Goal: Use online tool/utility: Utilize a website feature to perform a specific function

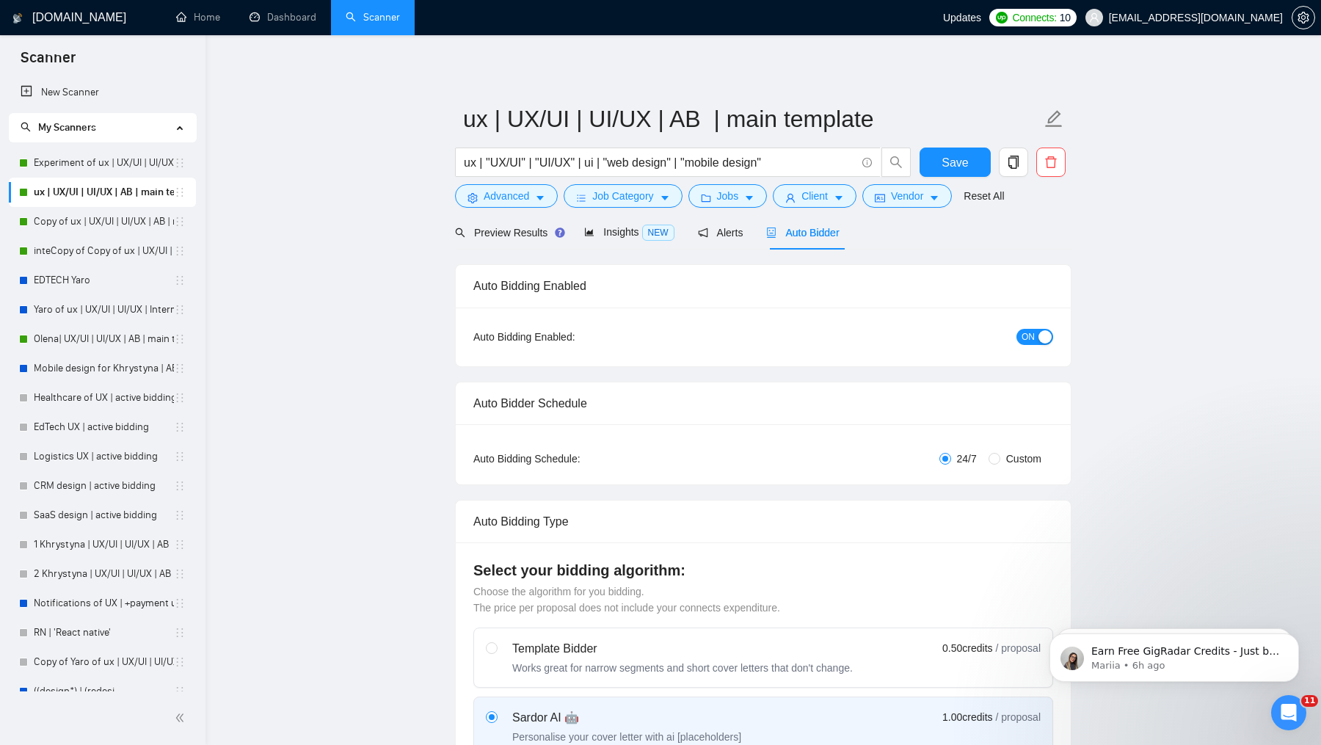
scroll to position [97, 0]
click at [792, 234] on span "Auto Bidder" at bounding box center [802, 233] width 73 height 12
click at [115, 170] on link "Experiment of ux | UX/UI | UI/UX | AB | main template" at bounding box center [104, 162] width 140 height 29
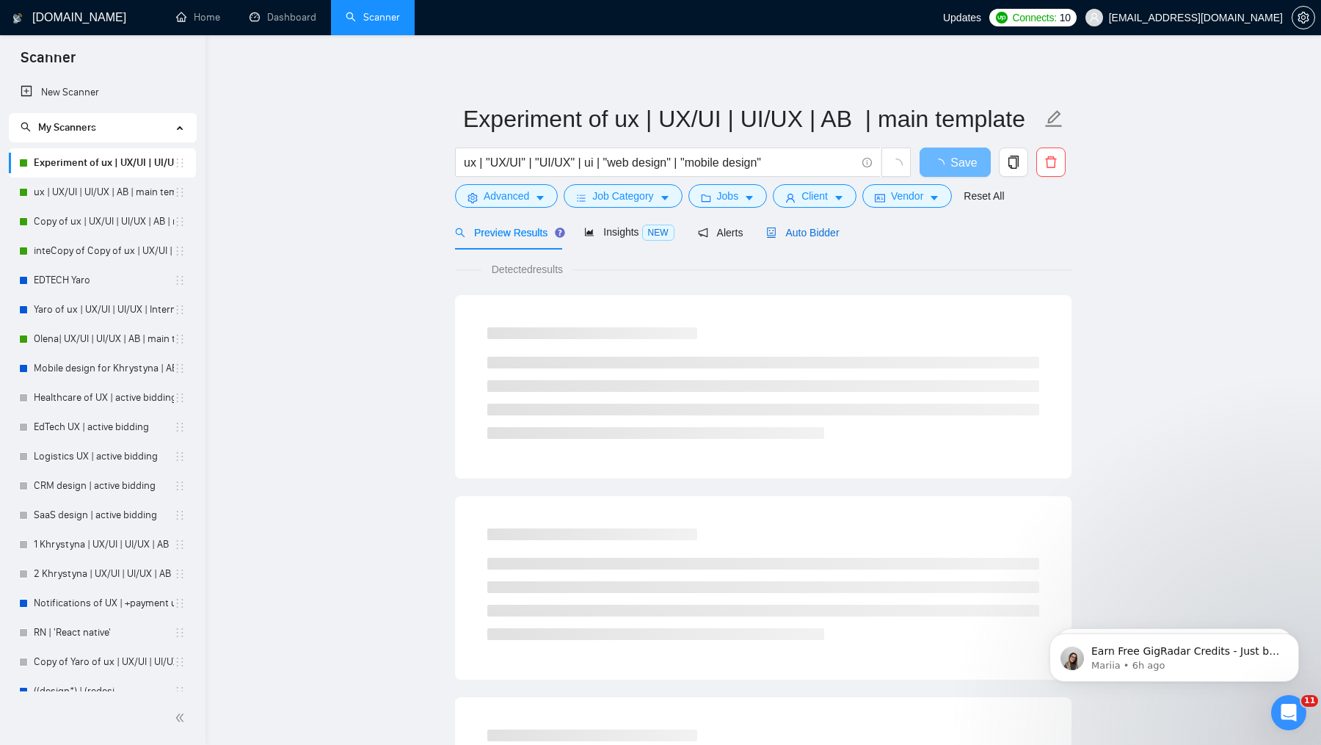
click at [819, 232] on span "Auto Bidder" at bounding box center [802, 233] width 73 height 12
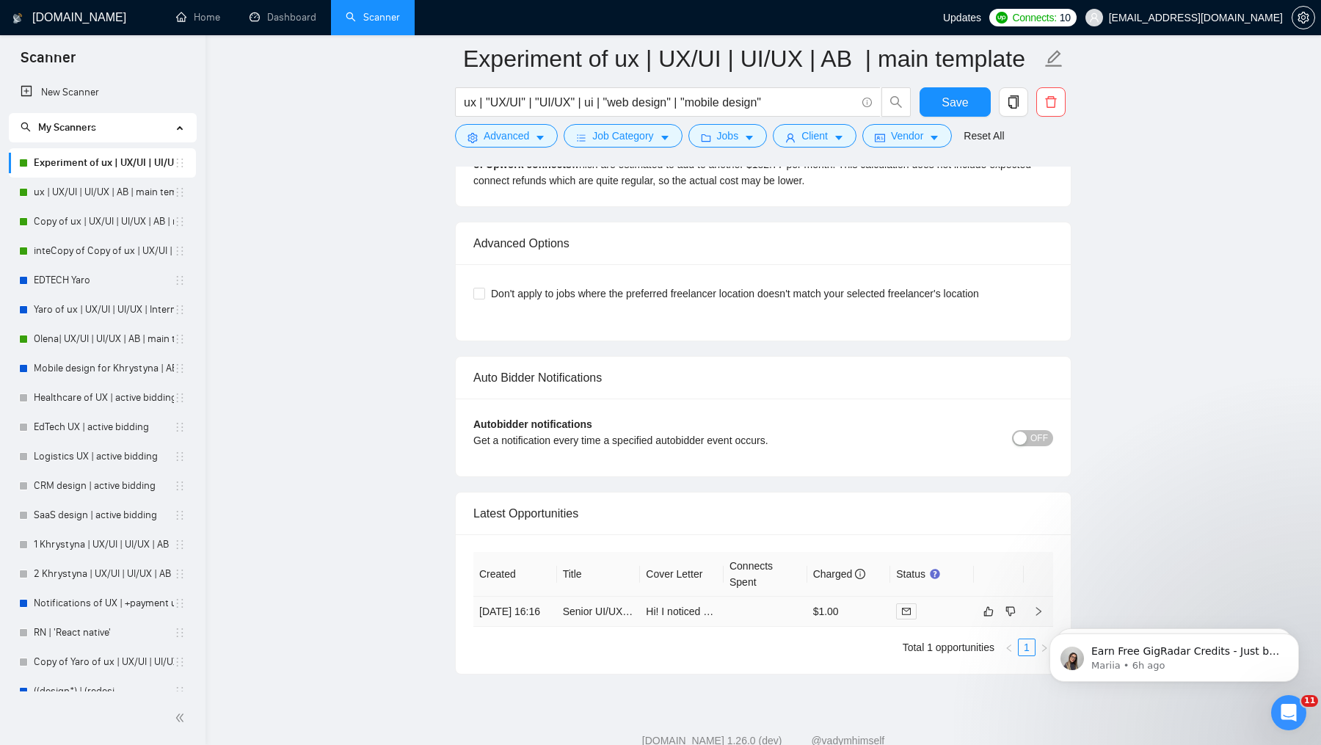
scroll to position [3484, 0]
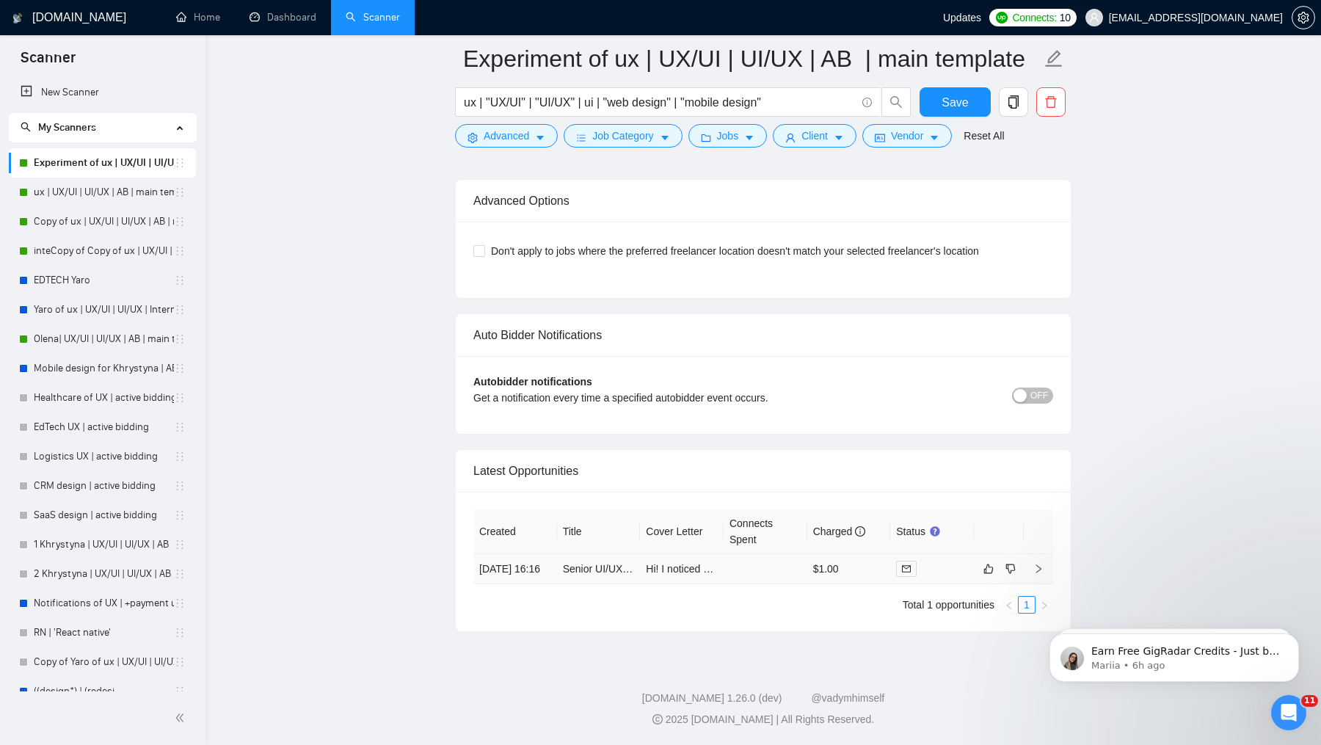
click at [763, 574] on td at bounding box center [766, 569] width 84 height 30
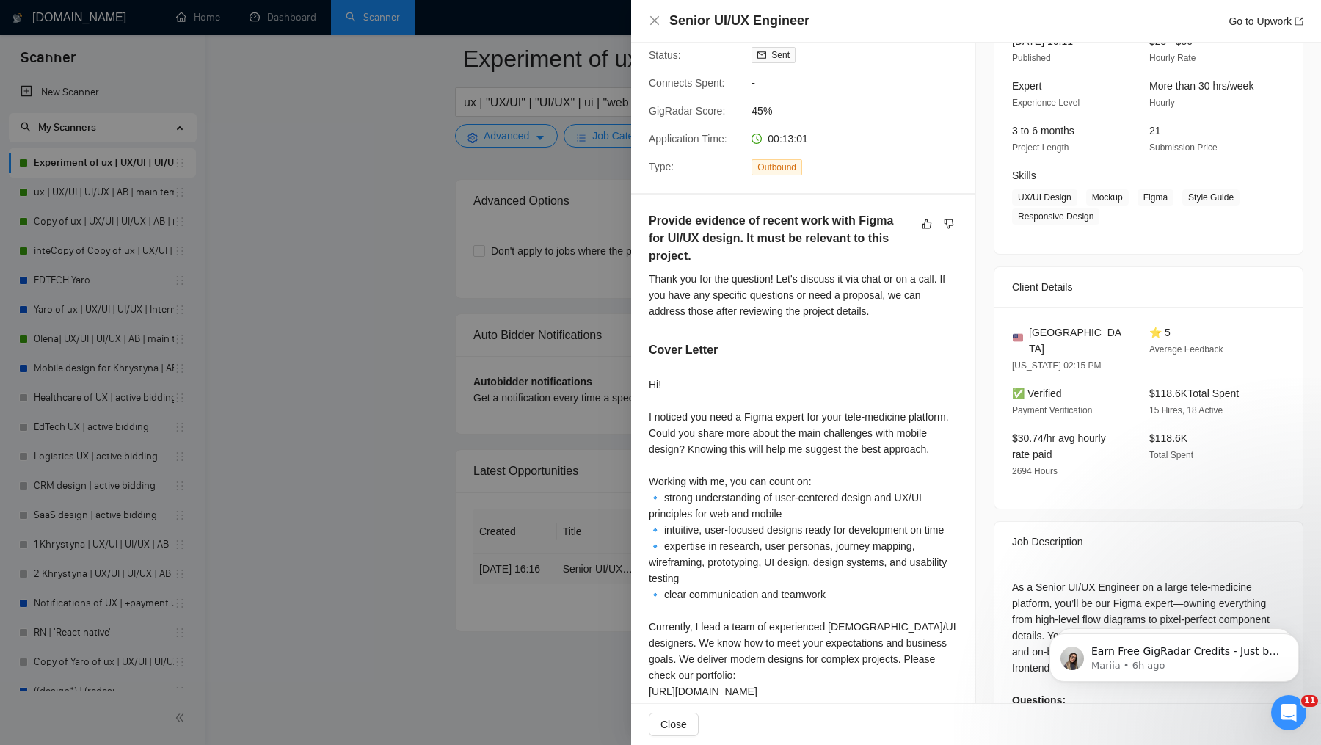
scroll to position [249, 0]
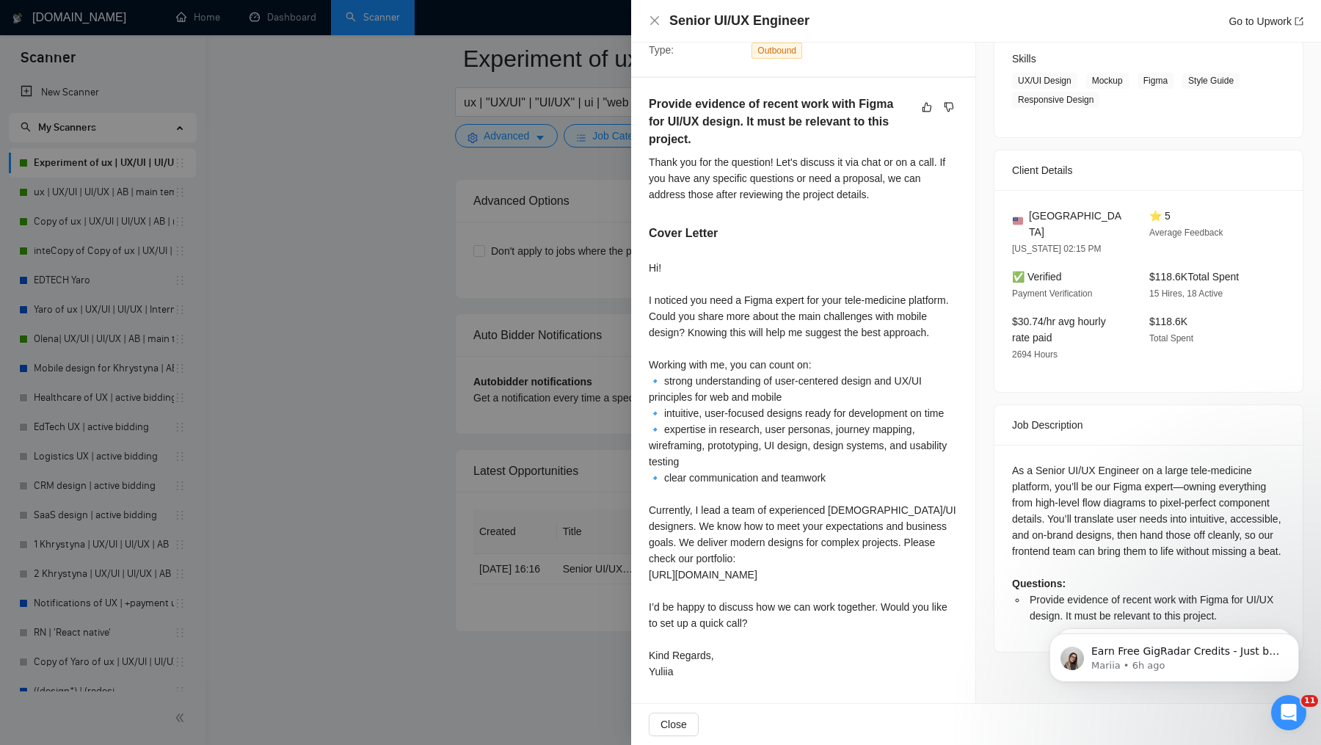
click at [544, 475] on div at bounding box center [660, 372] width 1321 height 745
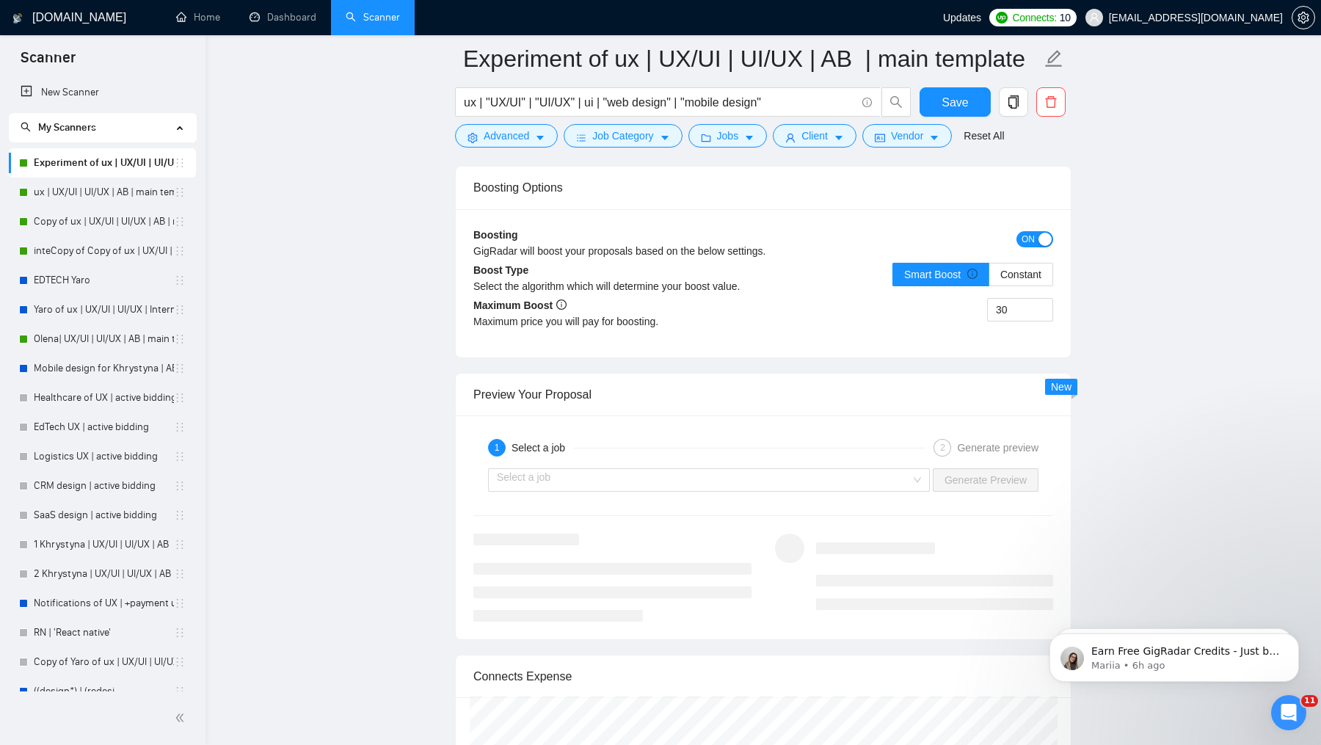
scroll to position [1674, 0]
